Goal: Task Accomplishment & Management: Use online tool/utility

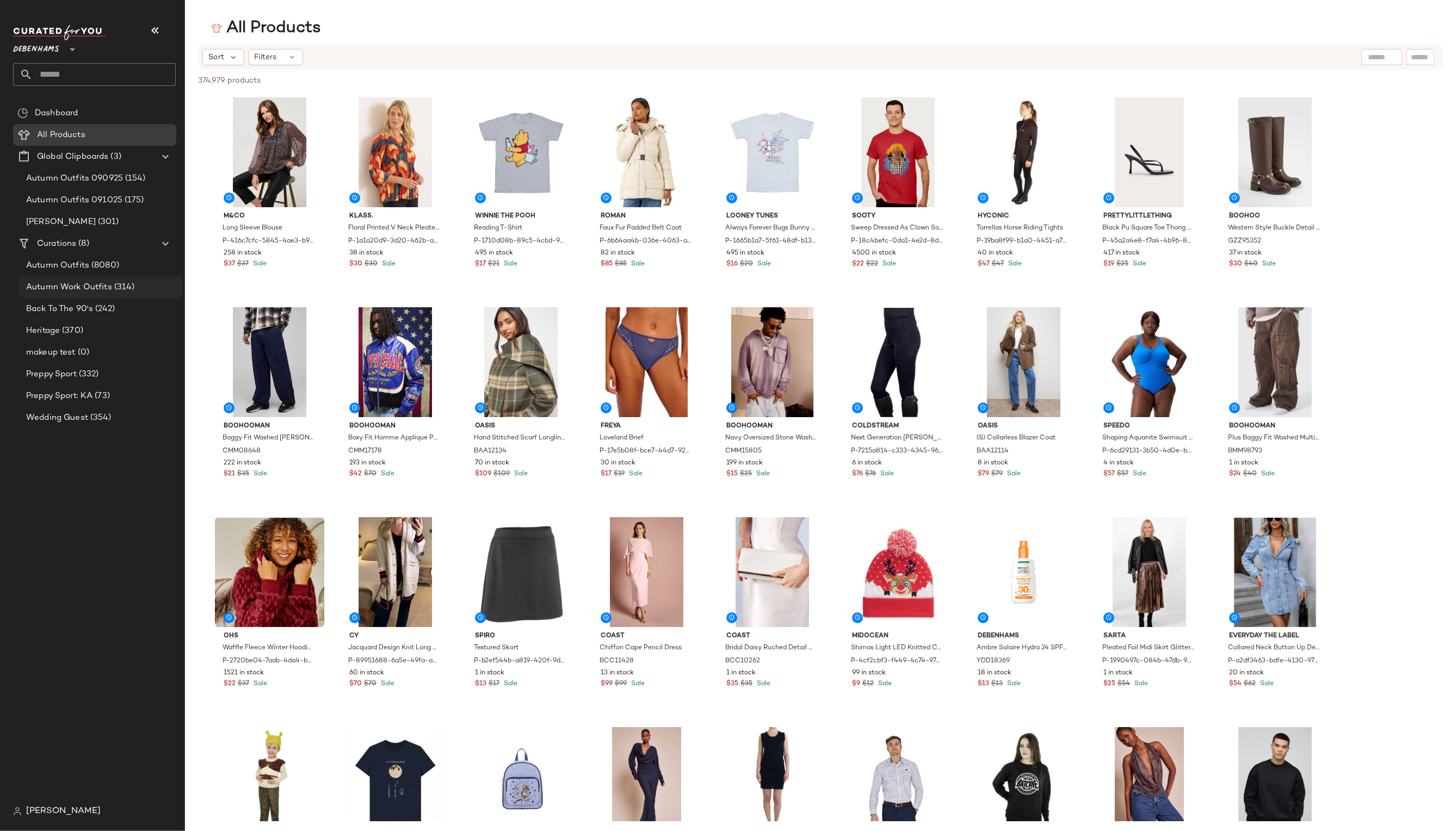
click at [95, 288] on span "Autumn Work Outfits" at bounding box center [69, 287] width 86 height 12
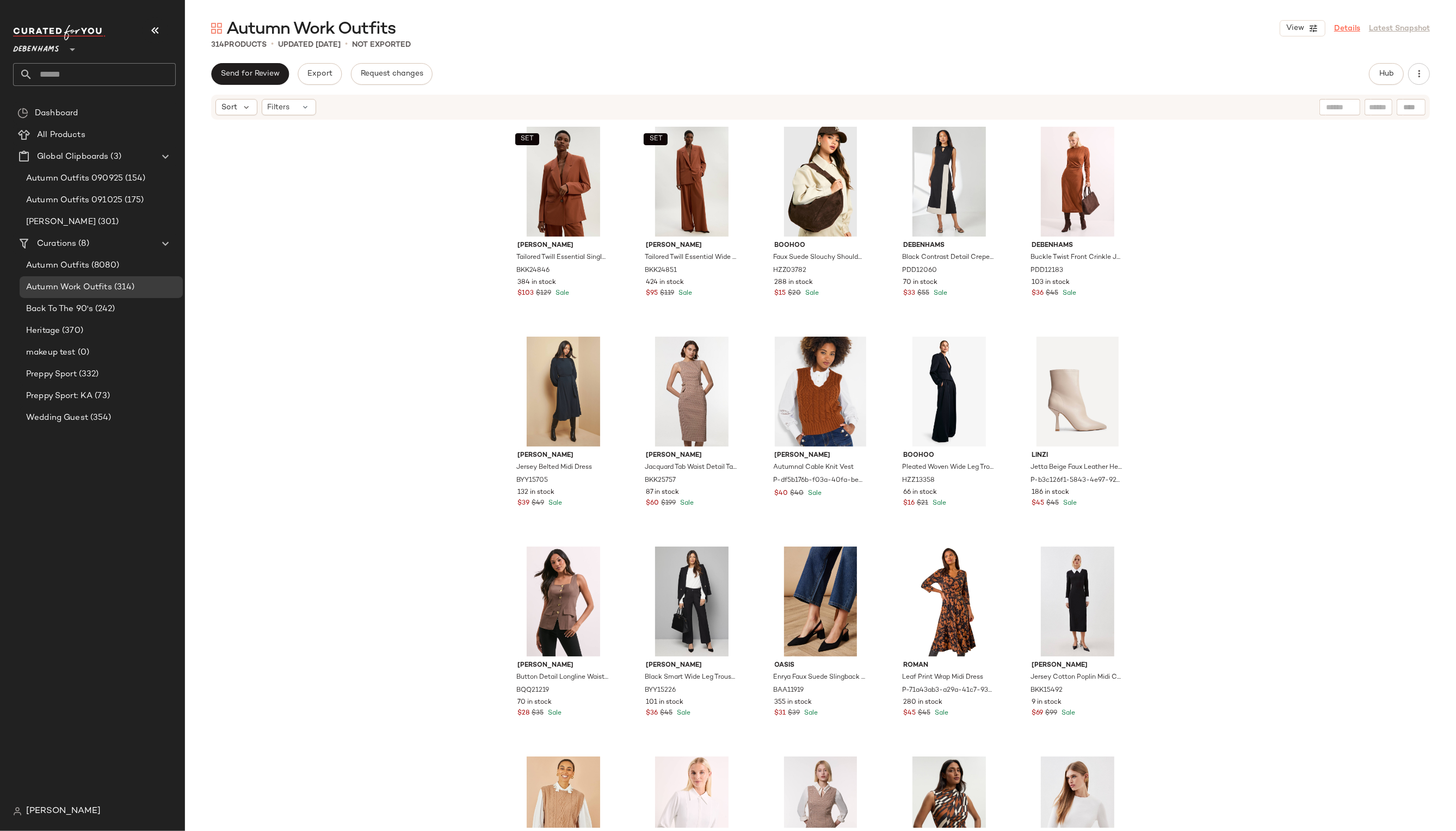
click at [1350, 31] on link "Details" at bounding box center [1347, 28] width 26 height 12
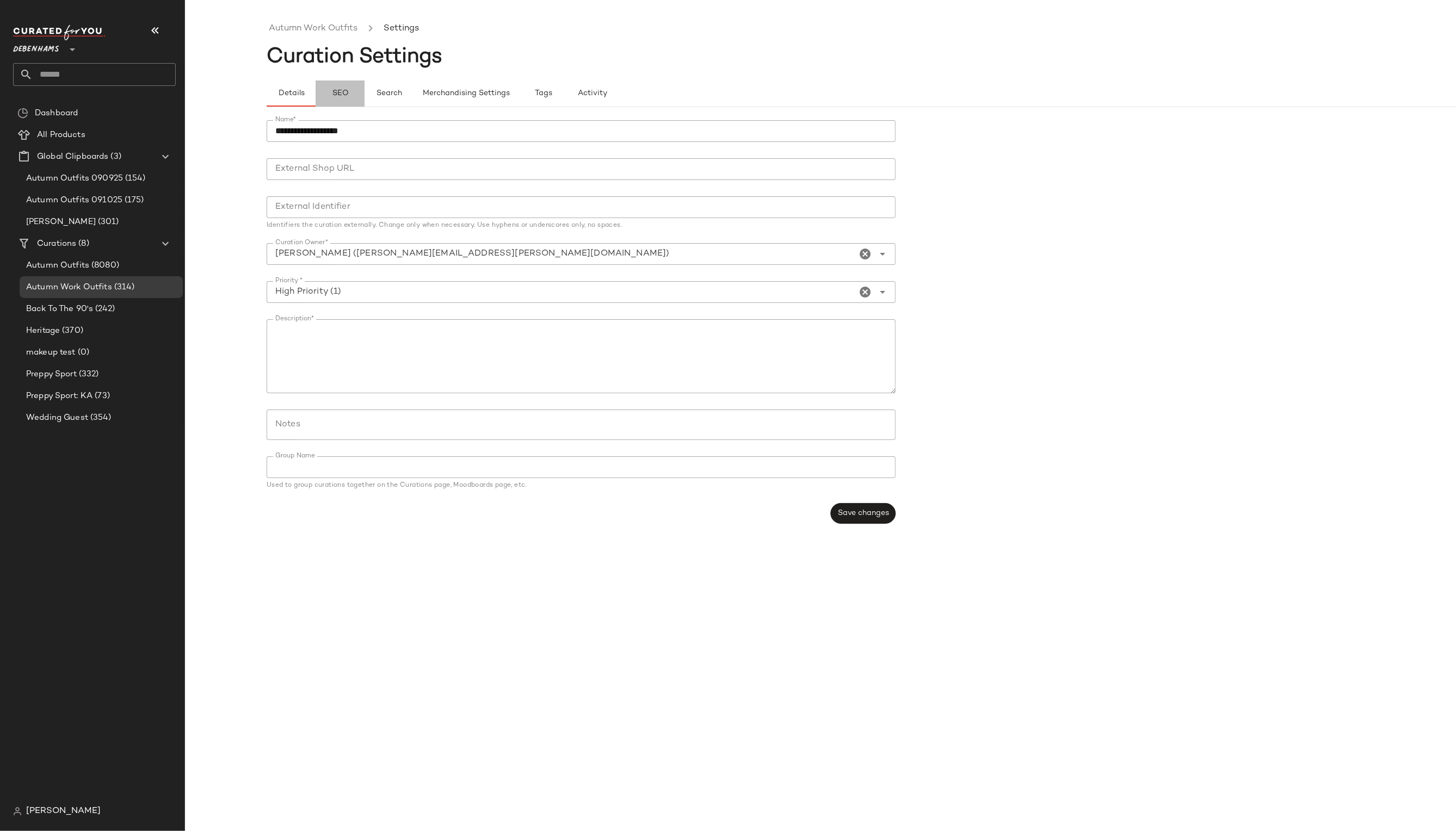
click at [345, 96] on span "SEO" at bounding box center [339, 93] width 17 height 9
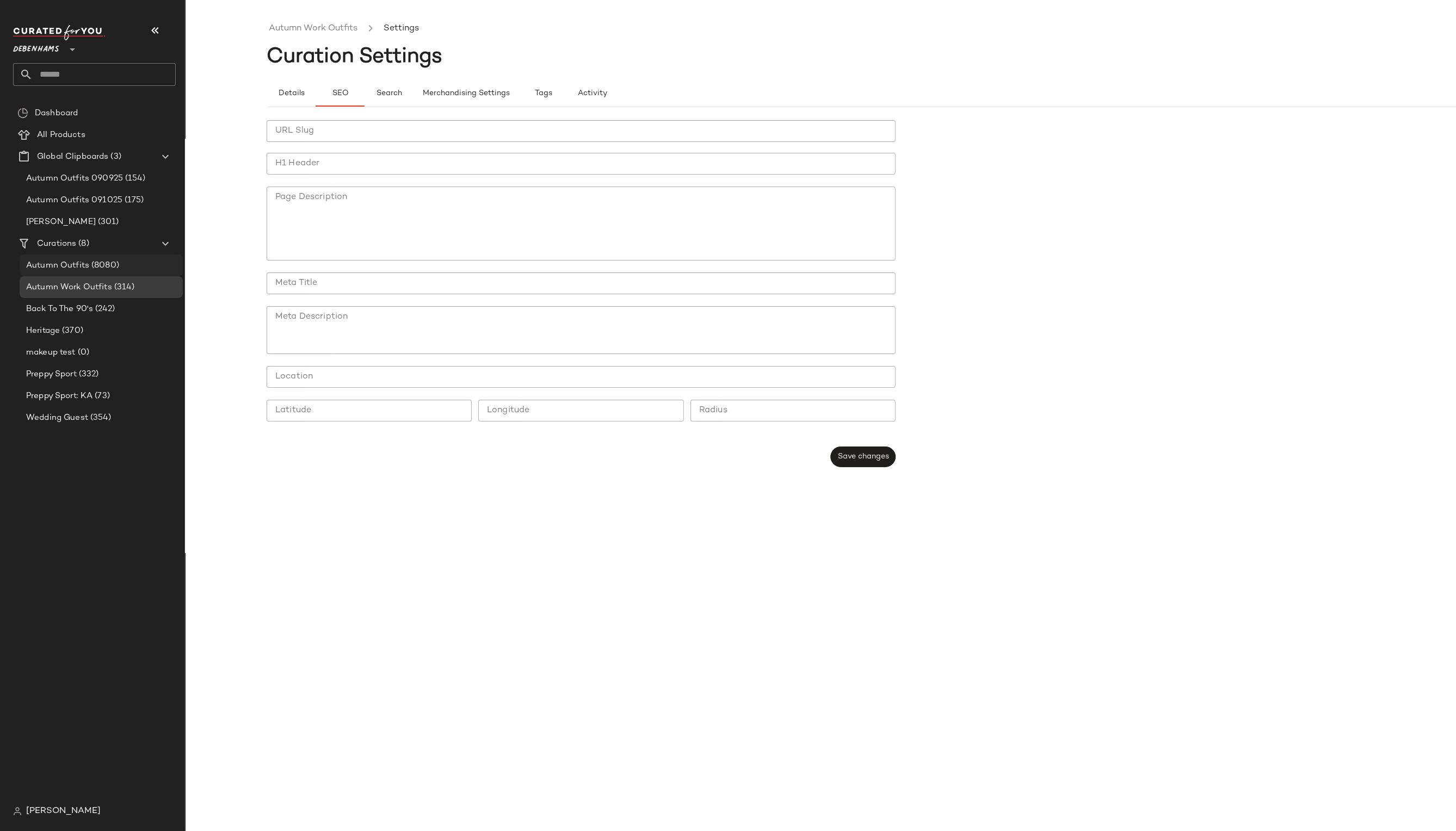
click at [110, 266] on span "(8080)" at bounding box center [104, 265] width 30 height 12
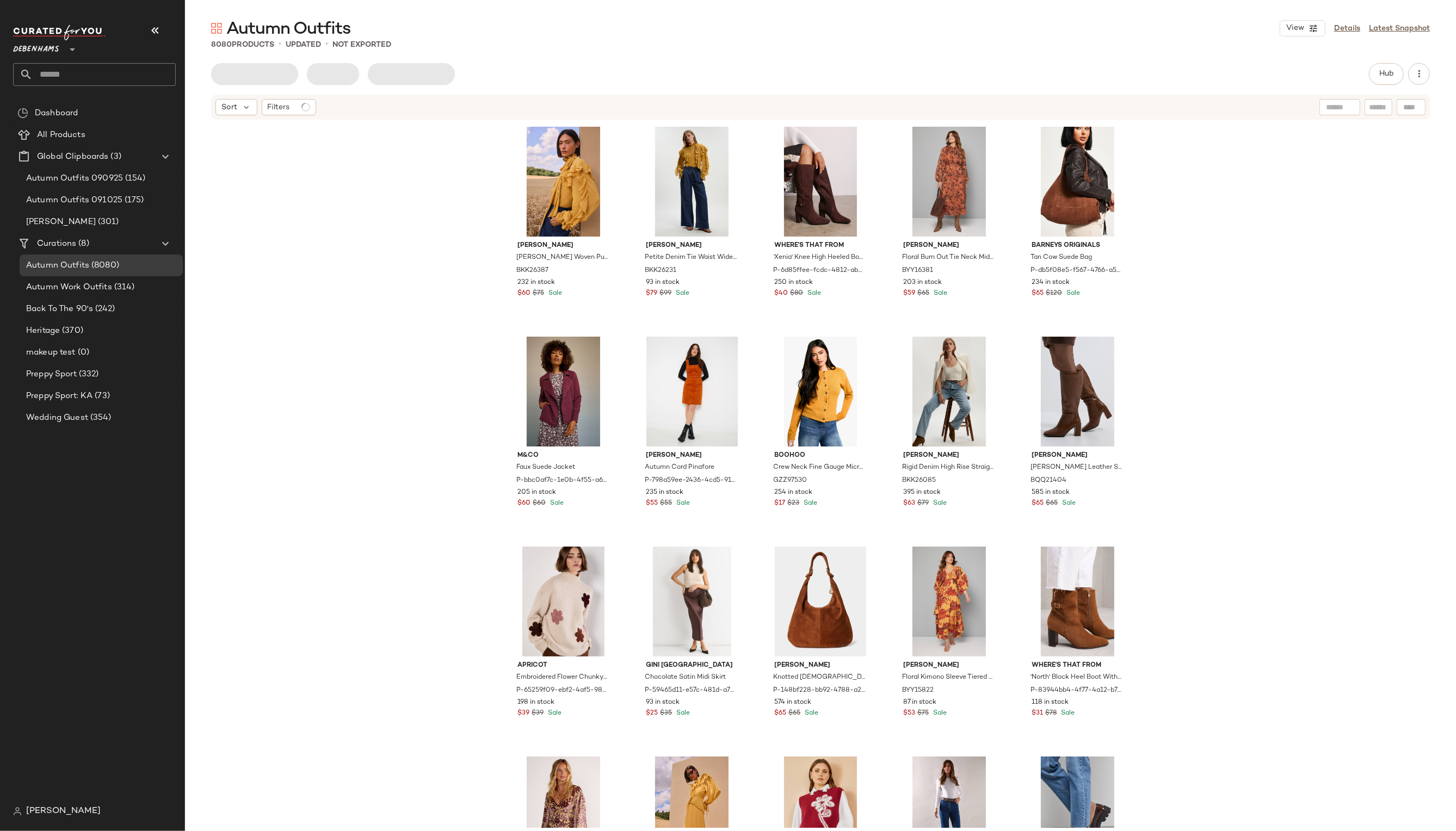
click at [1341, 42] on div "8080 Products • updated • Not Exported" at bounding box center [820, 44] width 1271 height 11
click at [1350, 32] on link "Details" at bounding box center [1347, 28] width 26 height 12
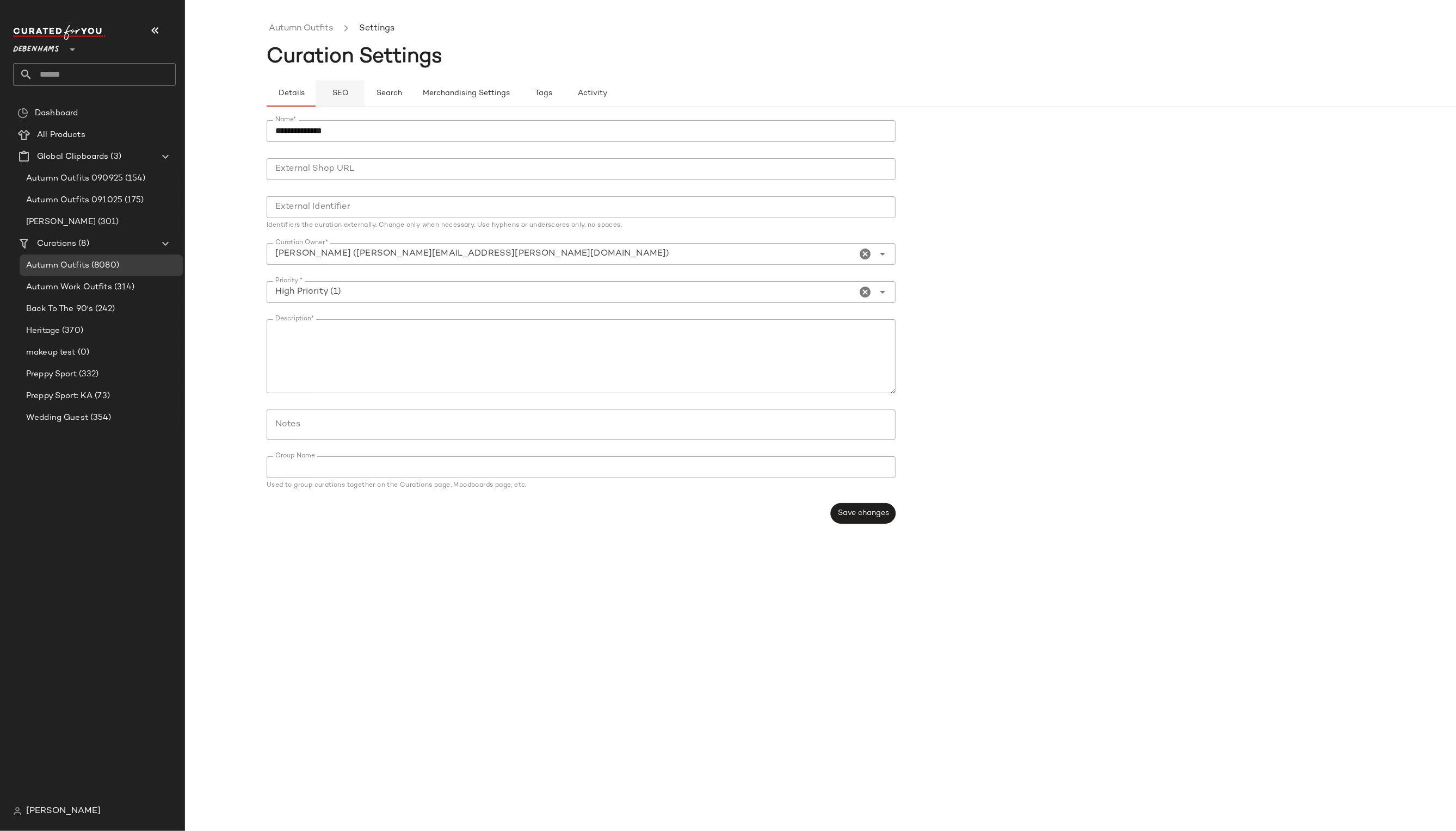
click at [343, 90] on span "SEO" at bounding box center [339, 93] width 17 height 9
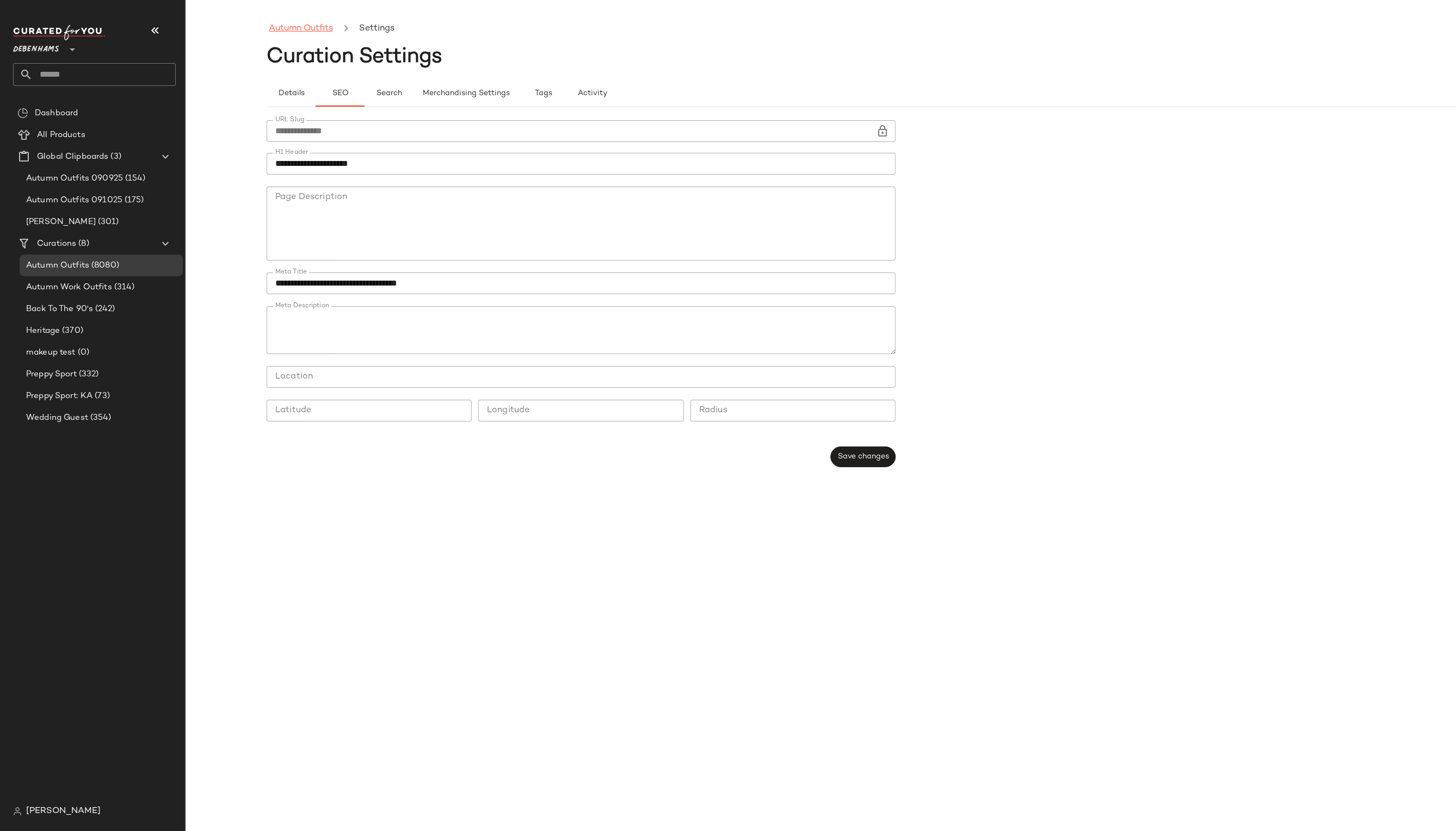
click at [274, 24] on link "Autumn Outfits" at bounding box center [301, 29] width 64 height 14
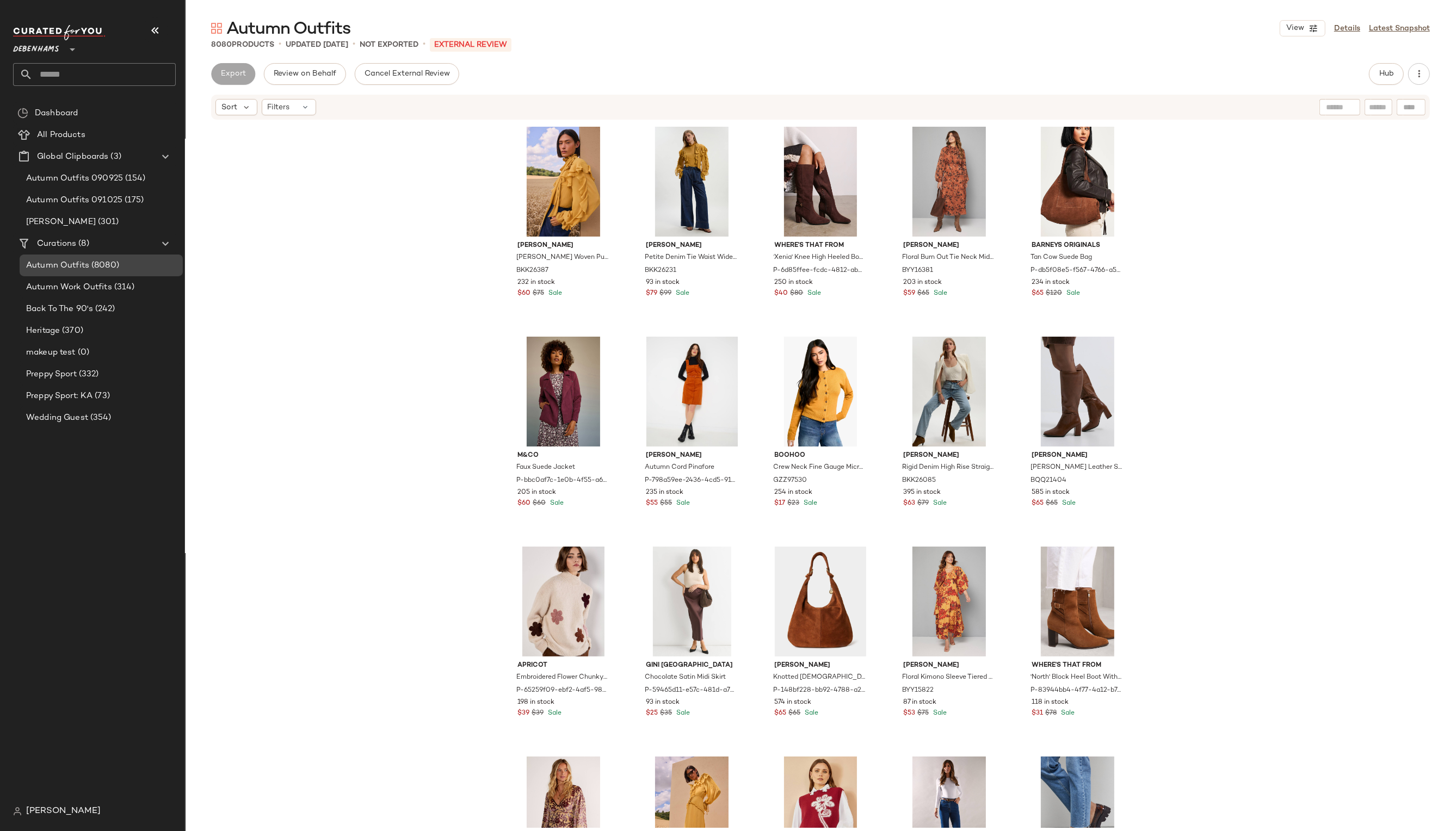
click at [148, 265] on div "Autumn Outfits (8080)" at bounding box center [100, 265] width 156 height 12
click at [287, 72] on span "Review on Behalf" at bounding box center [304, 74] width 63 height 9
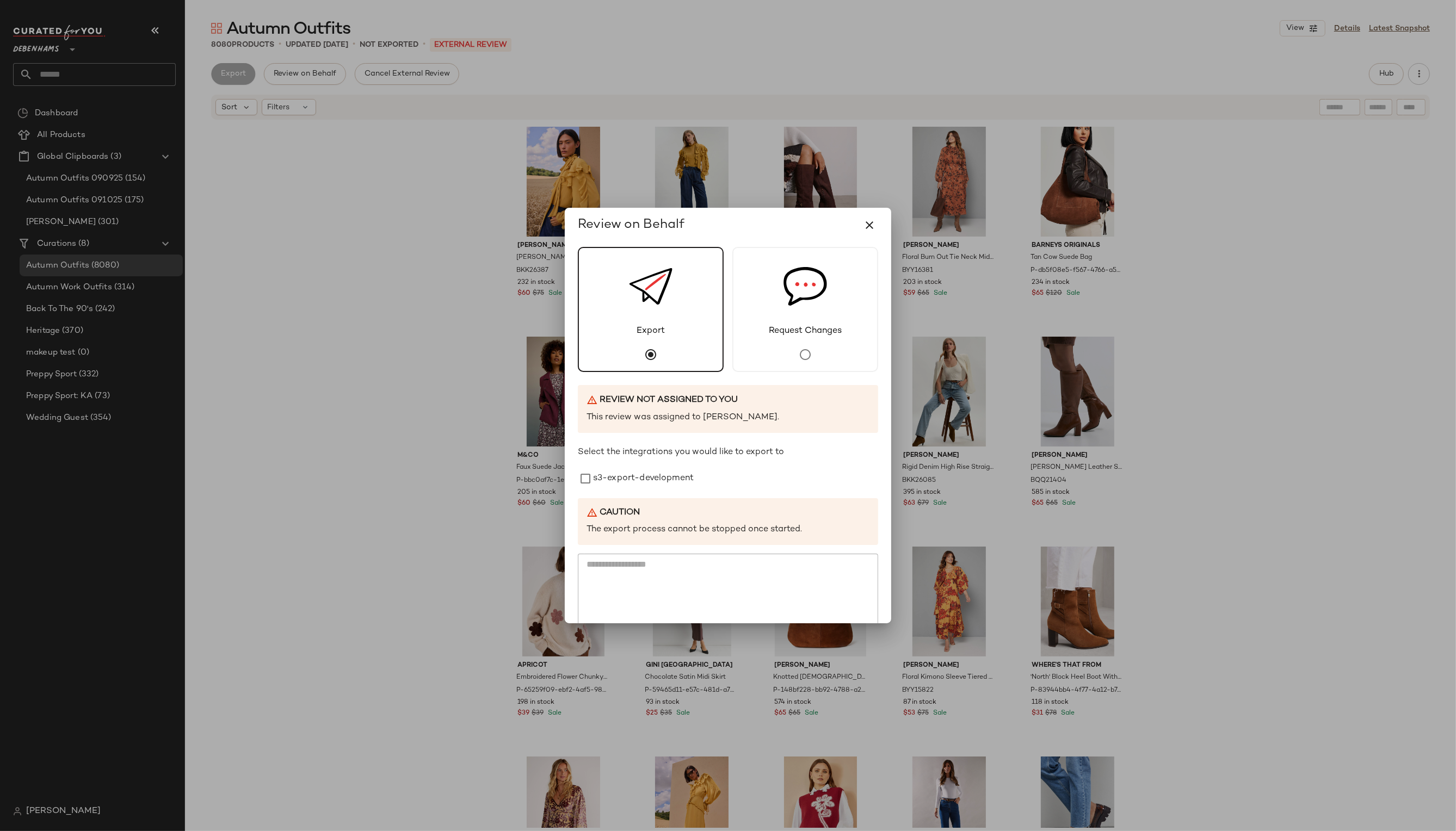
scroll to position [53, 0]
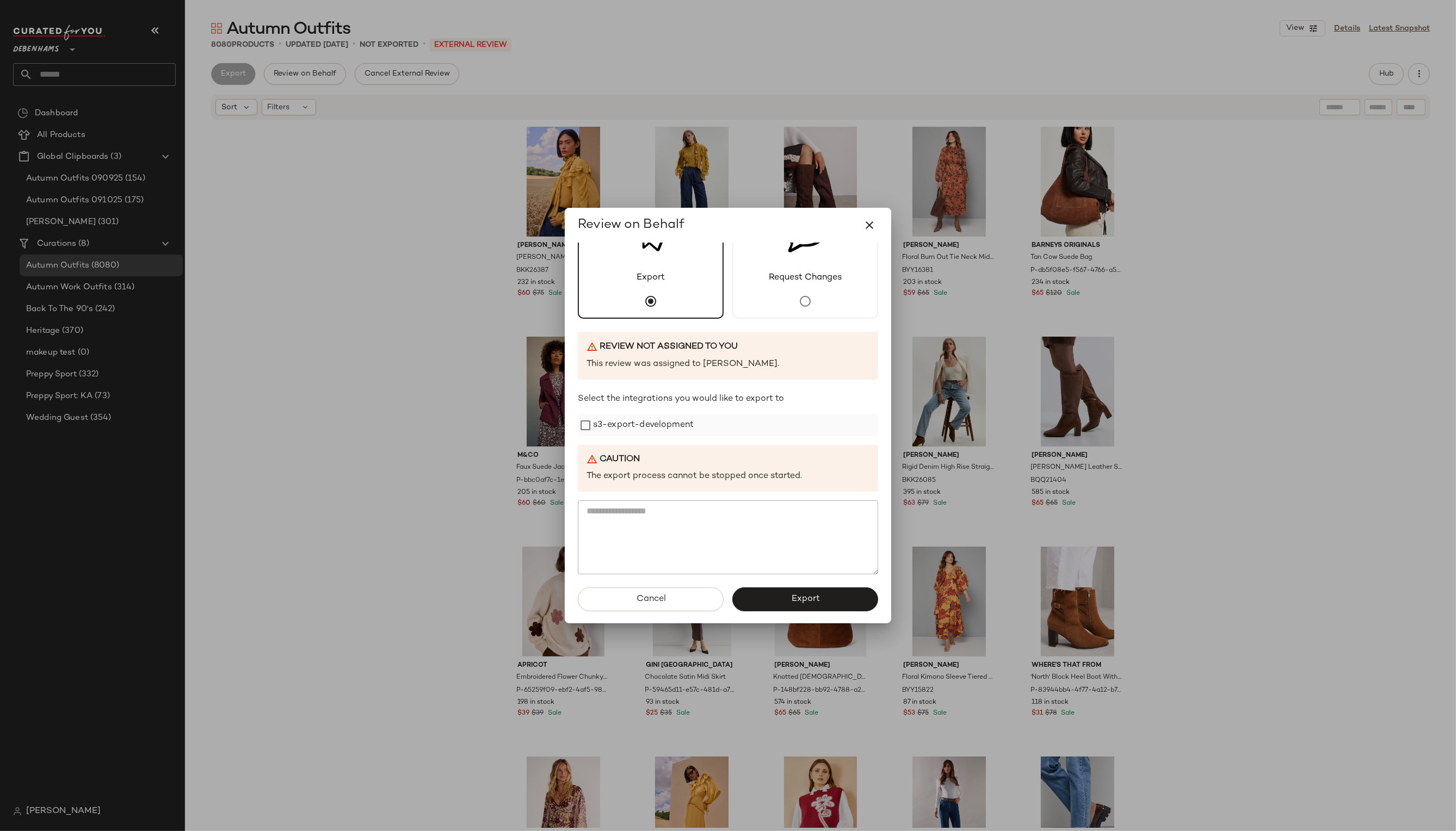
click at [649, 425] on label "s3-export-development" at bounding box center [643, 425] width 100 height 22
click at [800, 599] on span "Export" at bounding box center [805, 598] width 29 height 10
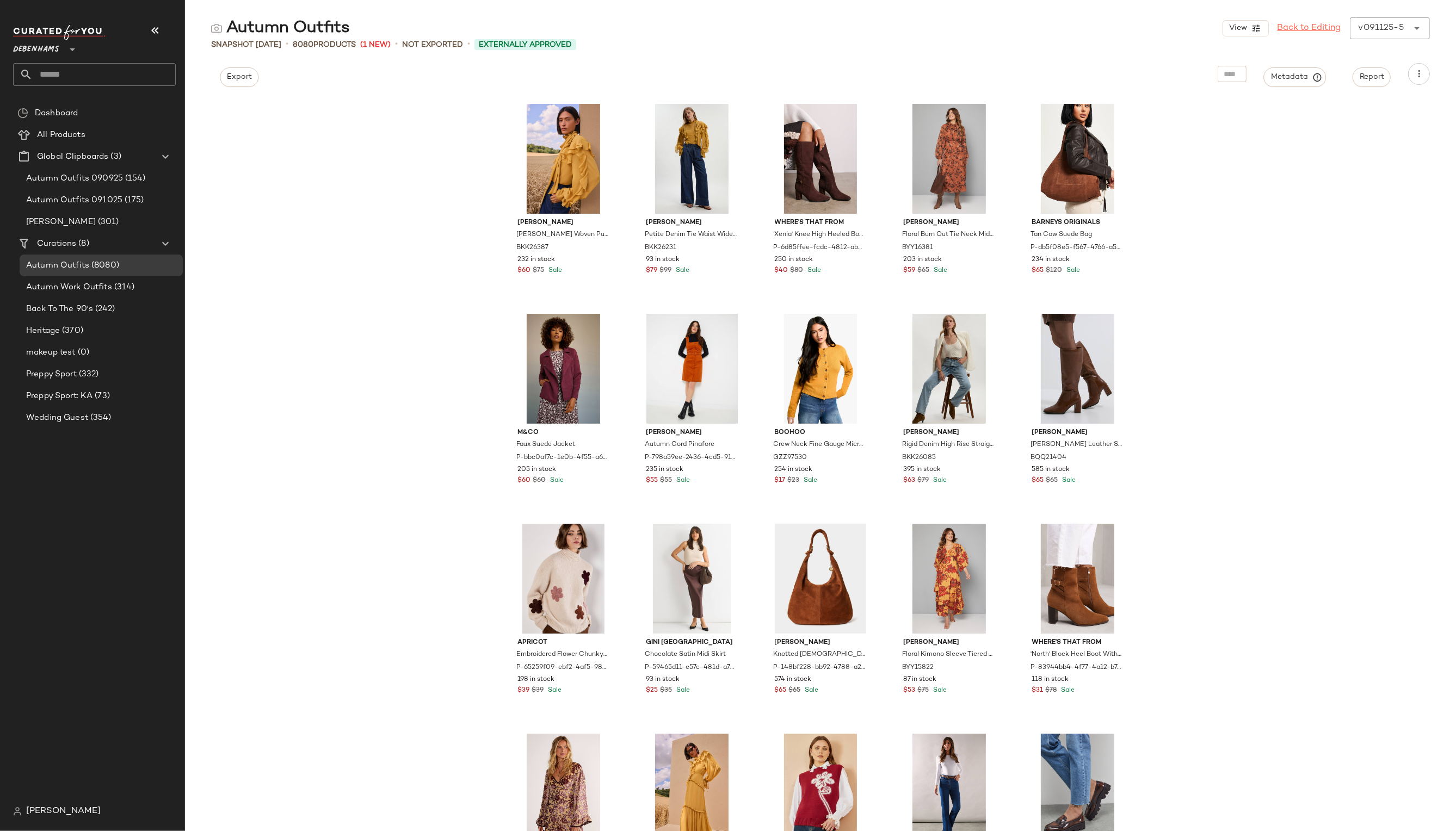
click at [1285, 28] on link "Back to Editing" at bounding box center [1309, 28] width 63 height 13
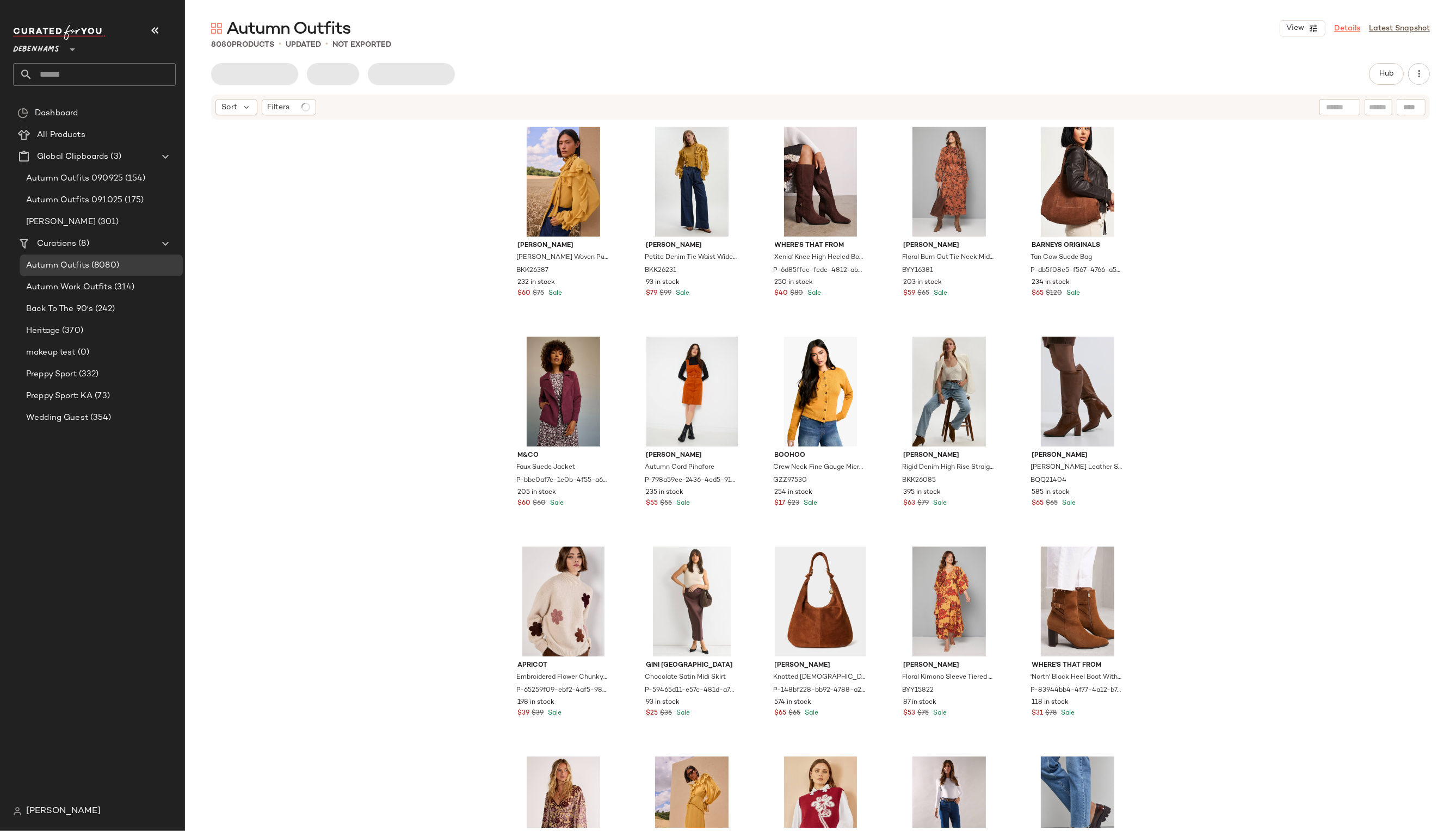
click at [1349, 23] on link "Details" at bounding box center [1347, 28] width 26 height 12
